Goal: Navigation & Orientation: Find specific page/section

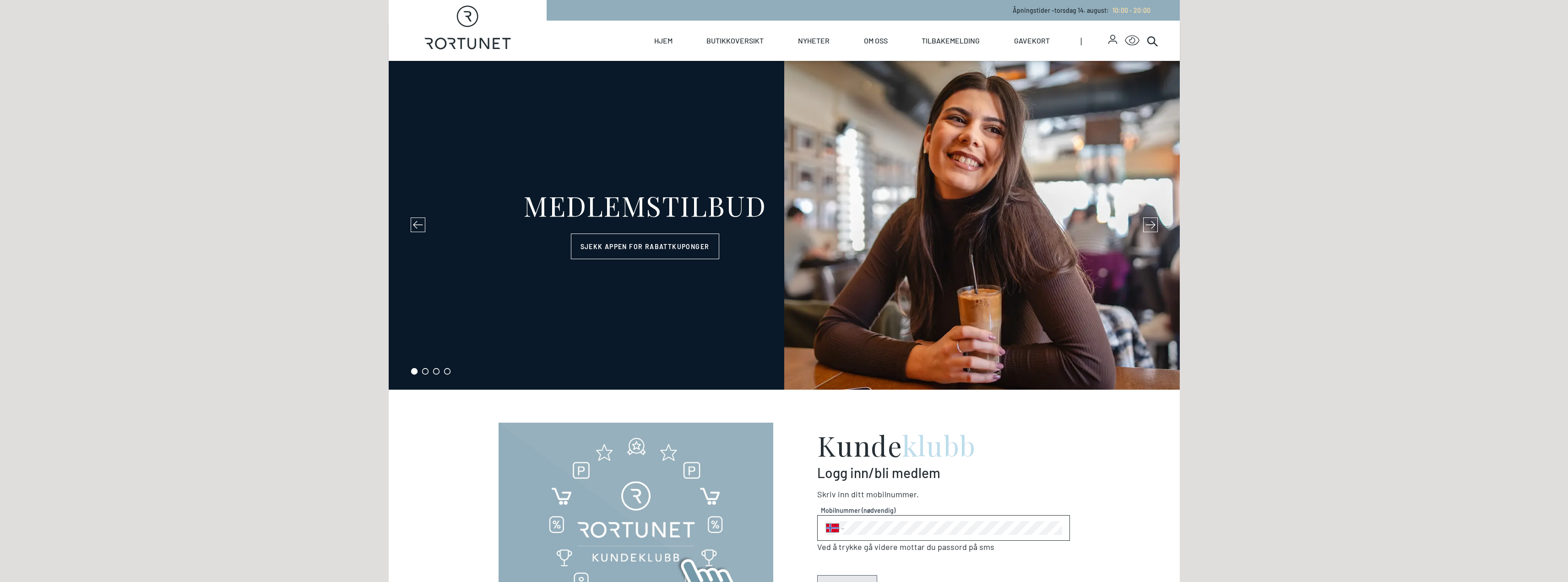
select select "NO"
click at [728, 66] on link "Butikker" at bounding box center [748, 74] width 91 height 26
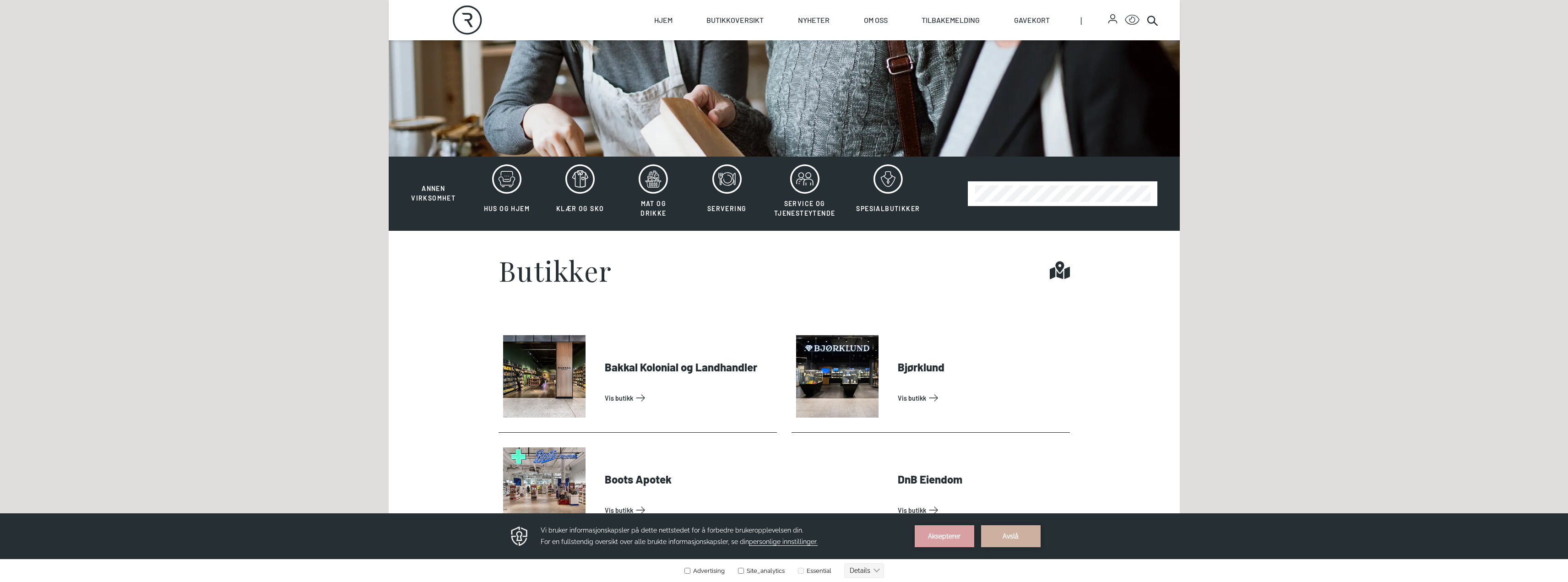
scroll to position [183, 0]
click at [697, 390] on link "Vis butikk" at bounding box center [689, 398] width 169 height 15
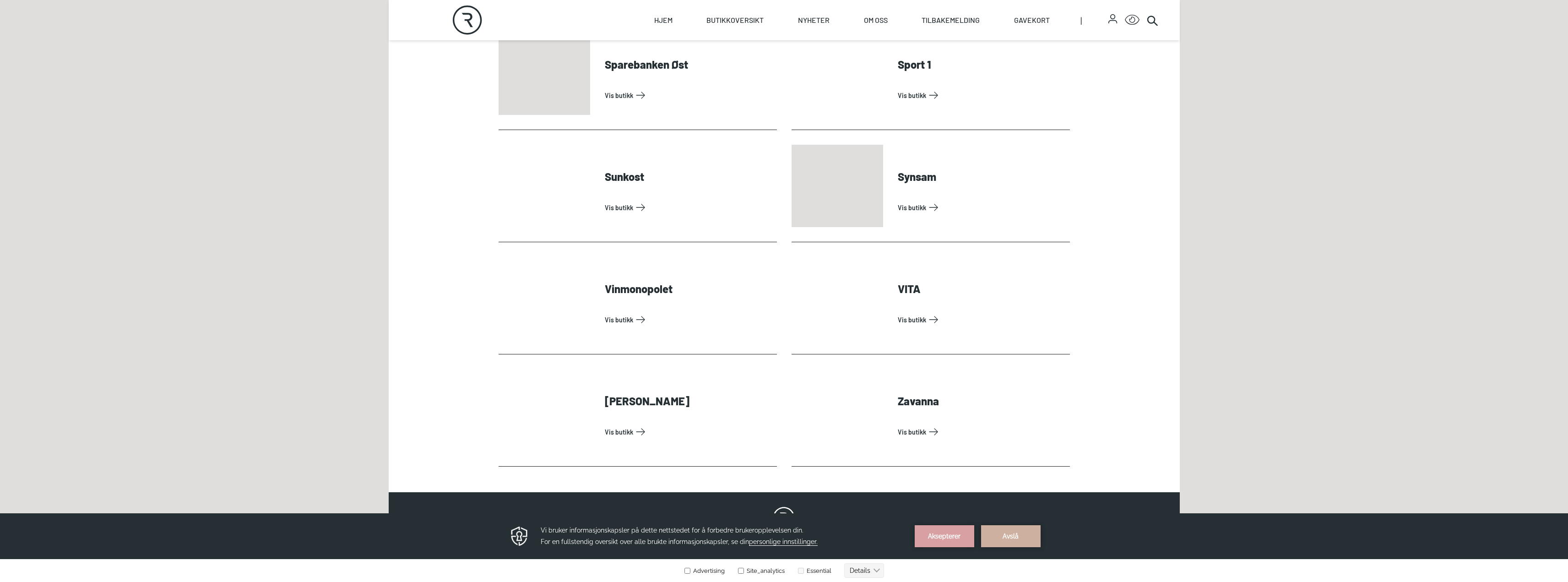
scroll to position [2747, 0]
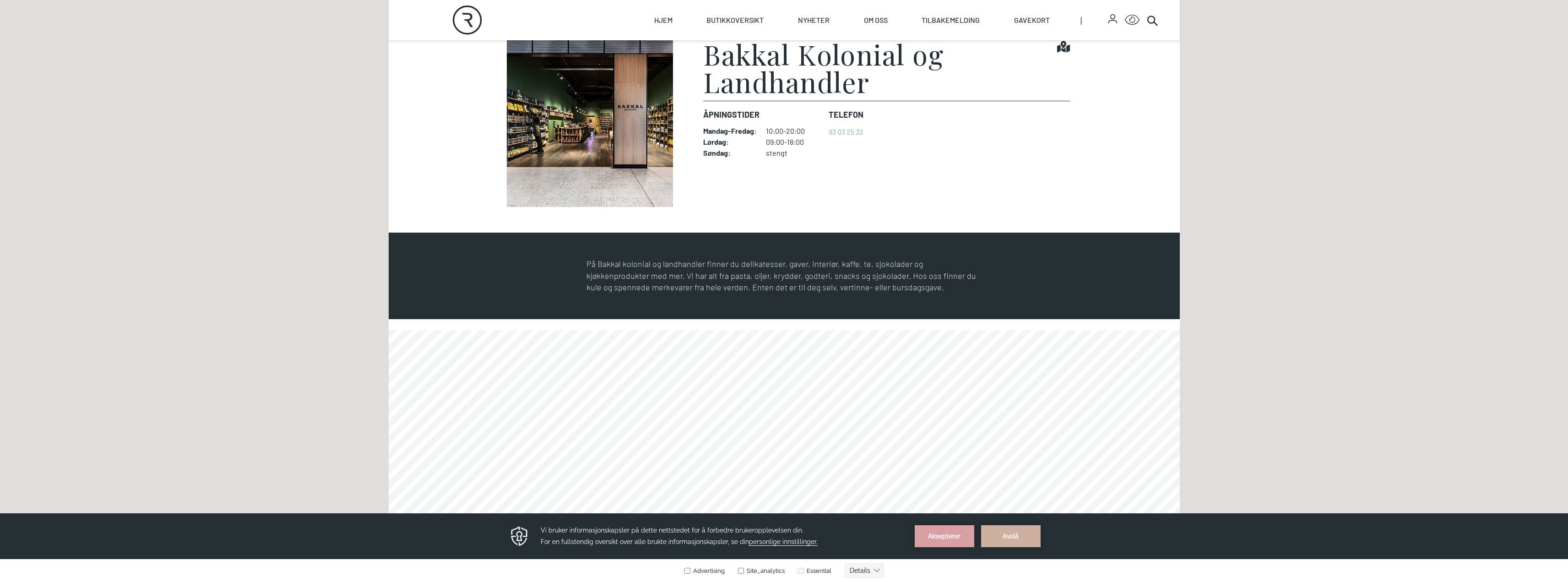
scroll to position [273, 0]
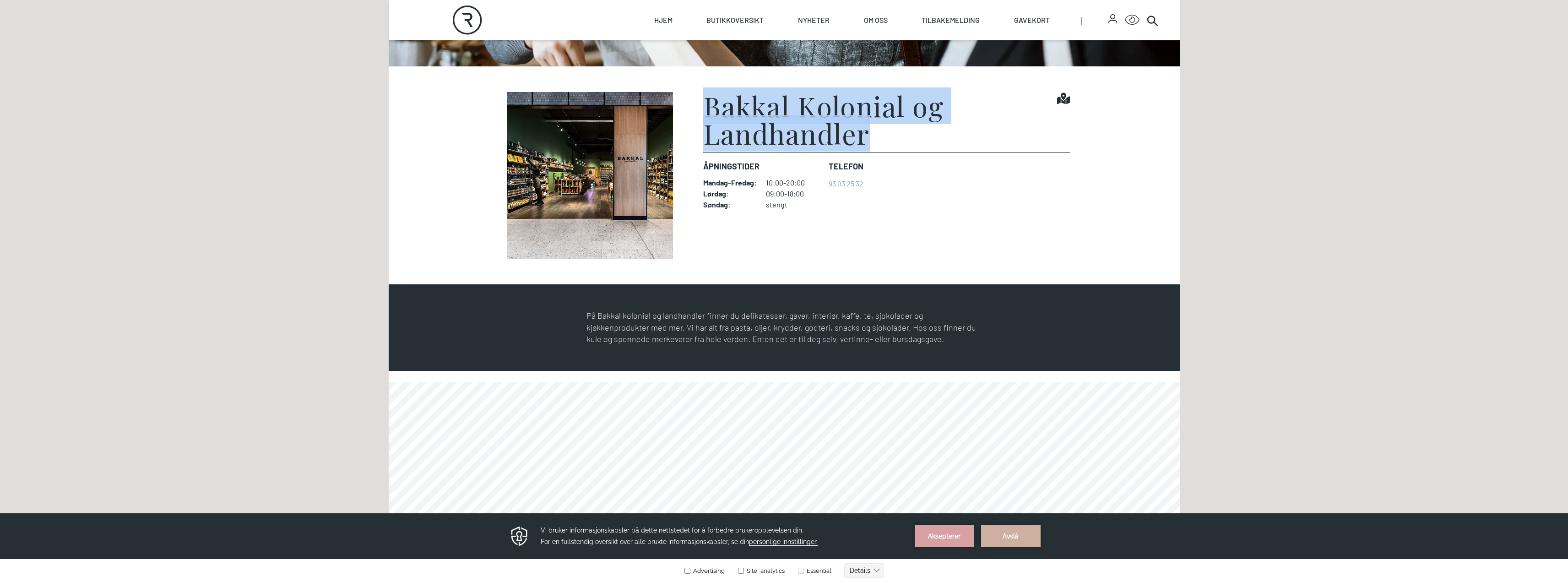
drag, startPoint x: 862, startPoint y: 136, endPoint x: 708, endPoint y: 112, distance: 155.9
click at [708, 112] on h1 "Bakkal Kolonial og Landhandler" at bounding box center [880, 119] width 354 height 55
